Goal: Navigation & Orientation: Find specific page/section

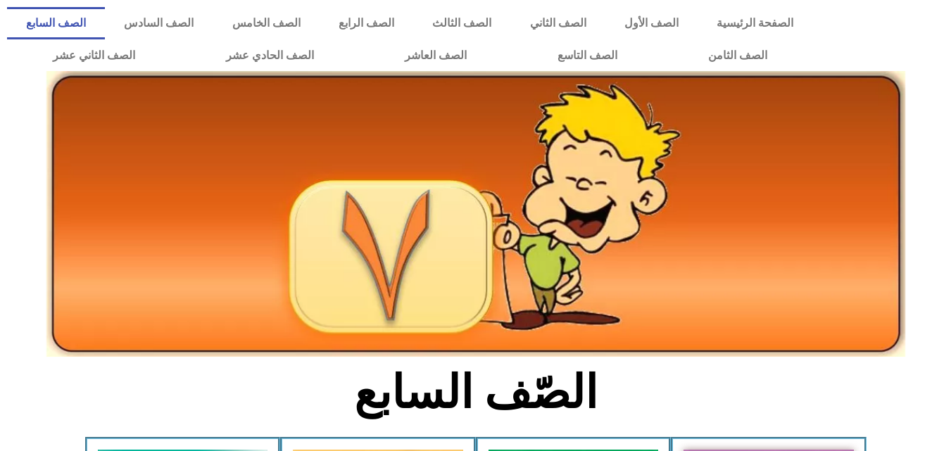
scroll to position [226, 0]
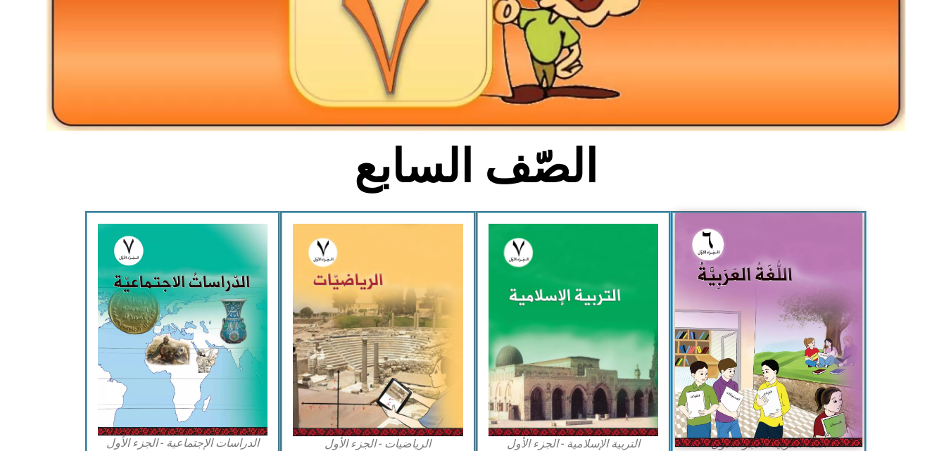
click at [715, 296] on img at bounding box center [768, 330] width 187 height 234
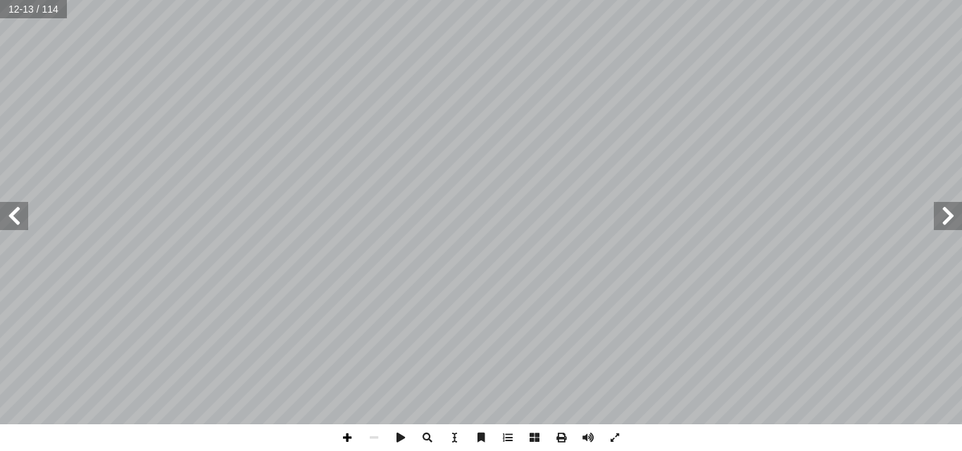
click at [350, 444] on span at bounding box center [347, 438] width 27 height 27
